Goal: Information Seeking & Learning: Check status

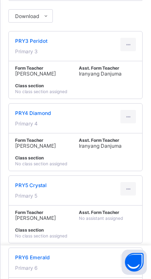
scroll to position [130, 0]
click at [133, 187] on div at bounding box center [129, 188] width 16 height 13
click at [123, 205] on div "View Class" at bounding box center [119, 208] width 26 height 8
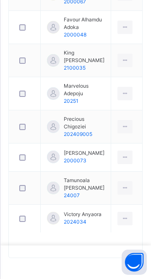
scroll to position [438, 0]
click at [92, 150] on span "Prudence Ewomazino" at bounding box center [84, 154] width 41 height 8
click at [89, 179] on span "Tamunoala Clement Marvelous" at bounding box center [84, 184] width 41 height 15
click at [97, 221] on div "Victory Anyaora 2024034" at bounding box center [83, 218] width 38 height 15
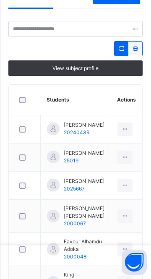
scroll to position [166, 0]
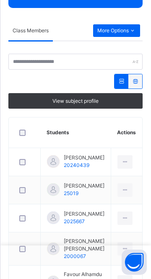
click at [117, 37] on div "More Options" at bounding box center [116, 30] width 47 height 13
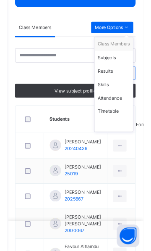
scroll to position [57, 0]
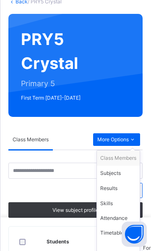
click at [118, 174] on div "Subjects" at bounding box center [118, 173] width 36 height 8
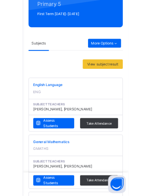
scroll to position [140, 0]
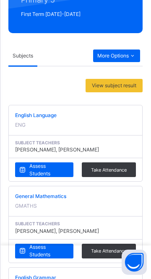
click at [44, 171] on span "Assess Students" at bounding box center [48, 170] width 38 height 15
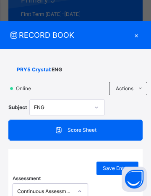
scroll to position [49, 0]
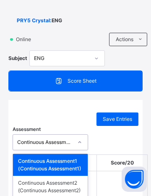
type input "**********"
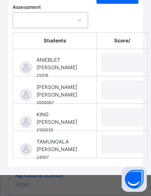
scroll to position [652, 0]
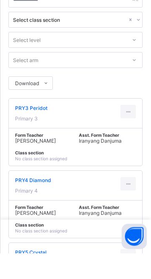
scroll to position [37, 0]
click at [129, 210] on icon at bounding box center [128, 210] width 7 height 6
click at [125, 229] on div "View Class" at bounding box center [119, 229] width 26 height 8
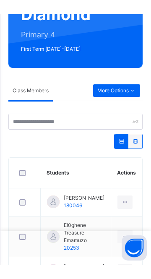
scroll to position [61, 0]
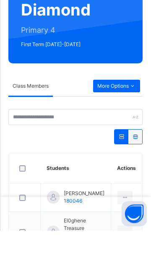
click at [128, 250] on icon at bounding box center [125, 247] width 7 height 8
click at [122, 135] on span "More Options" at bounding box center [116, 135] width 39 height 8
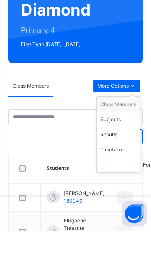
click at [121, 168] on div "Subjects" at bounding box center [118, 168] width 36 height 8
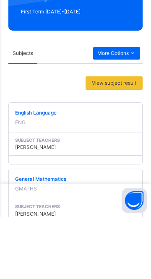
scroll to position [81, 0]
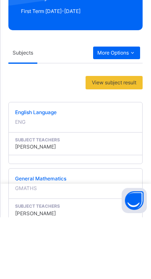
click at [50, 177] on span "English Language" at bounding box center [75, 175] width 121 height 8
click at [42, 183] on div "English Language ENG" at bounding box center [75, 179] width 121 height 17
click at [36, 177] on span "English Language" at bounding box center [75, 175] width 121 height 8
click at [119, 139] on div "View subject result" at bounding box center [114, 144] width 57 height 13
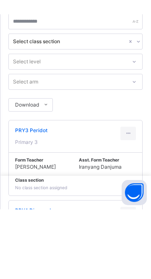
scroll to position [16, 0]
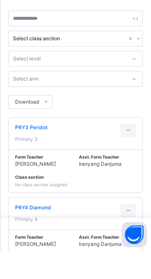
click at [129, 239] on icon at bounding box center [128, 239] width 7 height 8
click at [124, 260] on div "View Class" at bounding box center [119, 257] width 26 height 8
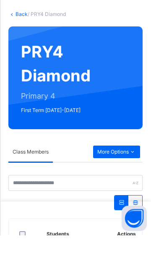
click at [121, 197] on span "More Options" at bounding box center [116, 196] width 39 height 8
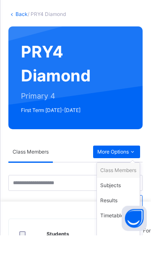
click at [120, 232] on div "Subjects" at bounding box center [118, 230] width 36 height 8
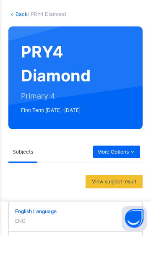
click at [29, 263] on div "English Language ENG" at bounding box center [75, 260] width 121 height 17
click at [37, 257] on span "English Language" at bounding box center [75, 256] width 121 height 8
click at [45, 256] on span "English Language" at bounding box center [75, 256] width 121 height 8
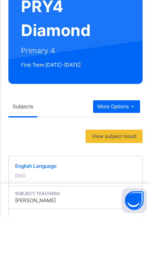
scroll to position [29, 0]
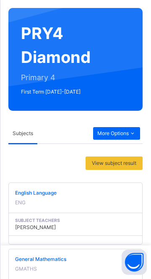
scroll to position [58, 0]
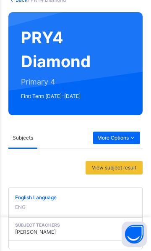
click at [120, 137] on span "More Options" at bounding box center [116, 138] width 39 height 8
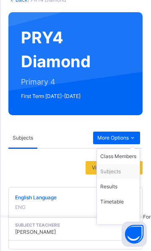
click at [121, 172] on div "Subjects" at bounding box center [118, 171] width 36 height 8
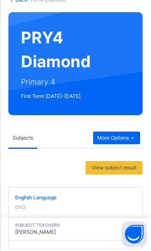
click at [39, 207] on div "English Language ENG" at bounding box center [75, 202] width 121 height 17
click at [34, 201] on span "English Language" at bounding box center [75, 198] width 121 height 8
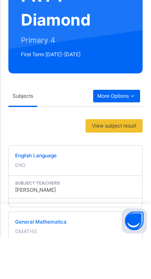
click at [53, 202] on span at bounding box center [75, 202] width 121 height 2
click at [45, 205] on div "English Language ENG" at bounding box center [75, 202] width 121 height 17
click at [46, 201] on span "English Language" at bounding box center [75, 198] width 121 height 8
click at [53, 202] on span at bounding box center [75, 202] width 121 height 2
click at [59, 201] on span "English Language" at bounding box center [75, 198] width 121 height 8
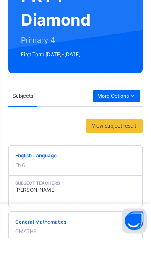
click at [69, 200] on span "English Language" at bounding box center [75, 198] width 121 height 8
click at [47, 274] on div "General Mathematics GMATHS" at bounding box center [75, 268] width 121 height 17
click at [48, 272] on div "General Mathematics GMATHS" at bounding box center [75, 268] width 121 height 17
click at [50, 268] on span at bounding box center [75, 269] width 121 height 2
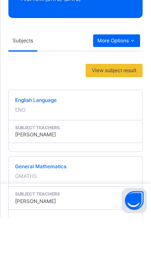
scroll to position [113, 0]
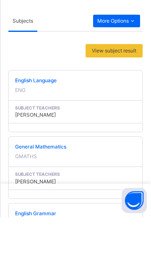
click at [43, 279] on div "English Grammar ENGG" at bounding box center [75, 280] width 121 height 17
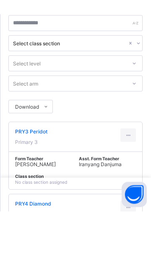
scroll to position [6, 0]
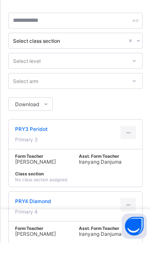
click at [132, 239] on div at bounding box center [129, 240] width 16 height 13
click at [118, 250] on div "View Class" at bounding box center [119, 260] width 26 height 8
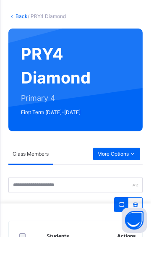
click at [121, 195] on span "More Options" at bounding box center [116, 196] width 39 height 8
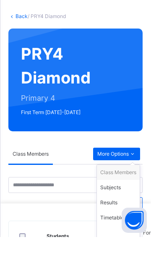
click at [120, 230] on div "Subjects" at bounding box center [118, 230] width 36 height 8
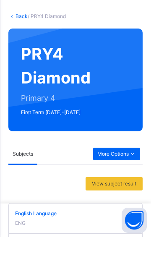
click at [42, 250] on span "English Language" at bounding box center [75, 256] width 121 height 8
click at [29, 250] on span at bounding box center [75, 261] width 121 height 2
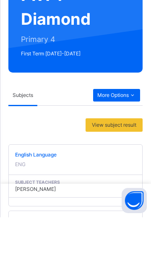
scroll to position [40, 0]
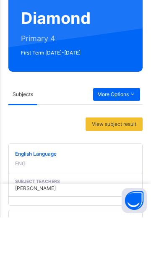
click at [54, 250] on span "General Mathematics" at bounding box center [75, 283] width 121 height 8
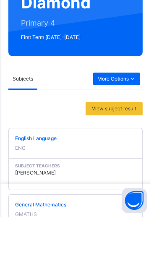
scroll to position [66, 0]
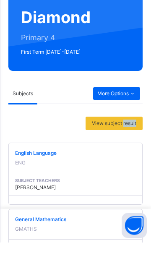
click at [79, 123] on div "Subjects" at bounding box center [50, 131] width 85 height 20
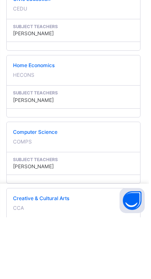
scroll to position [395, 0]
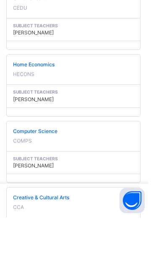
click at [67, 250] on div "Creative & Cultural Arts CCA" at bounding box center [75, 264] width 121 height 17
click at [69, 250] on span "Creative & Cultural Arts" at bounding box center [75, 260] width 121 height 8
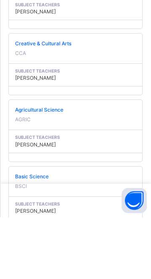
scroll to position [569, 0]
